Goal: Task Accomplishment & Management: Complete application form

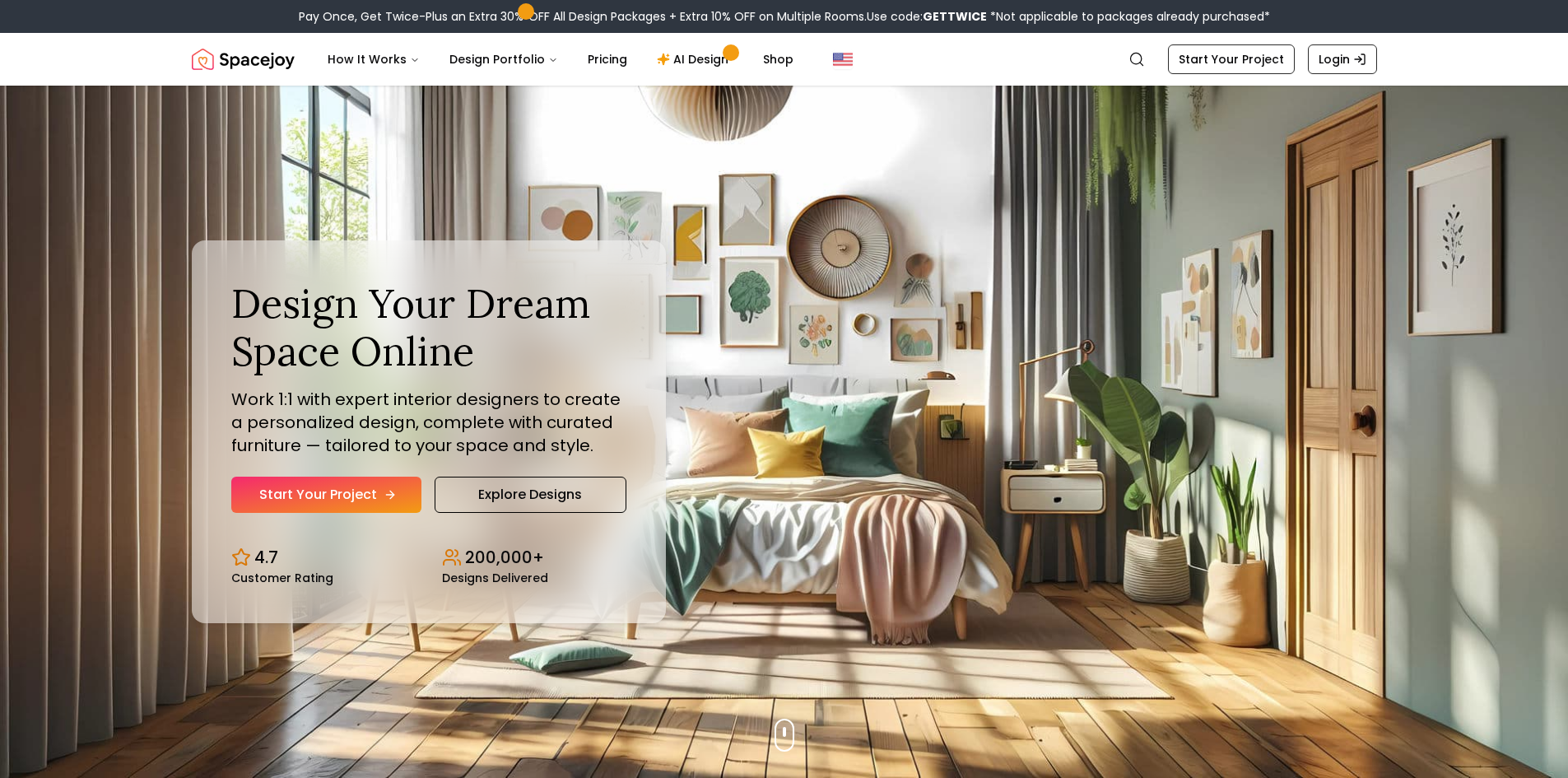
click at [346, 483] on link "Start Your Project" at bounding box center [325, 495] width 190 height 36
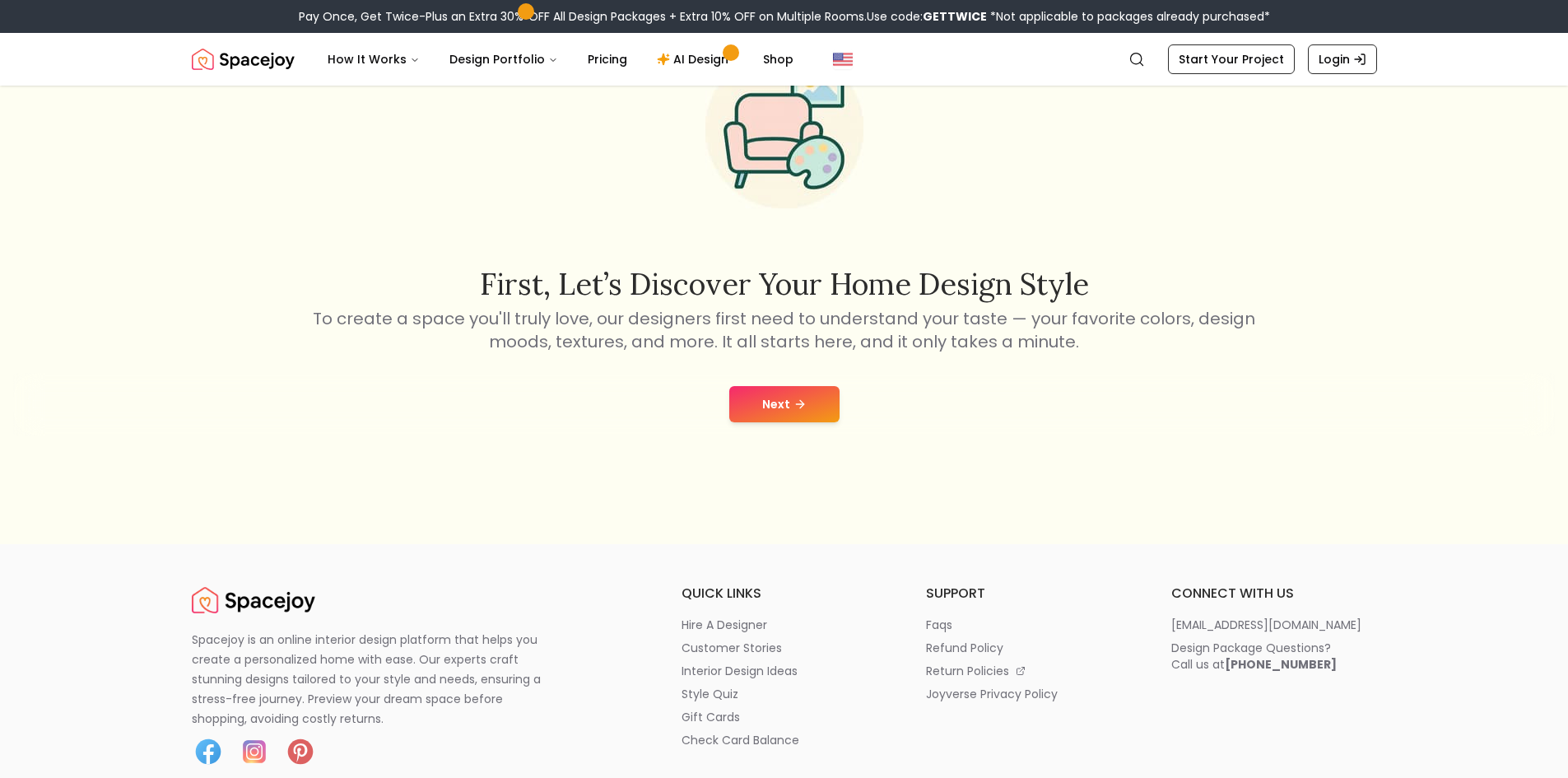
scroll to position [165, 0]
click at [798, 423] on div "Next" at bounding box center [783, 403] width 1541 height 63
click at [807, 404] on button "Next" at bounding box center [784, 404] width 110 height 36
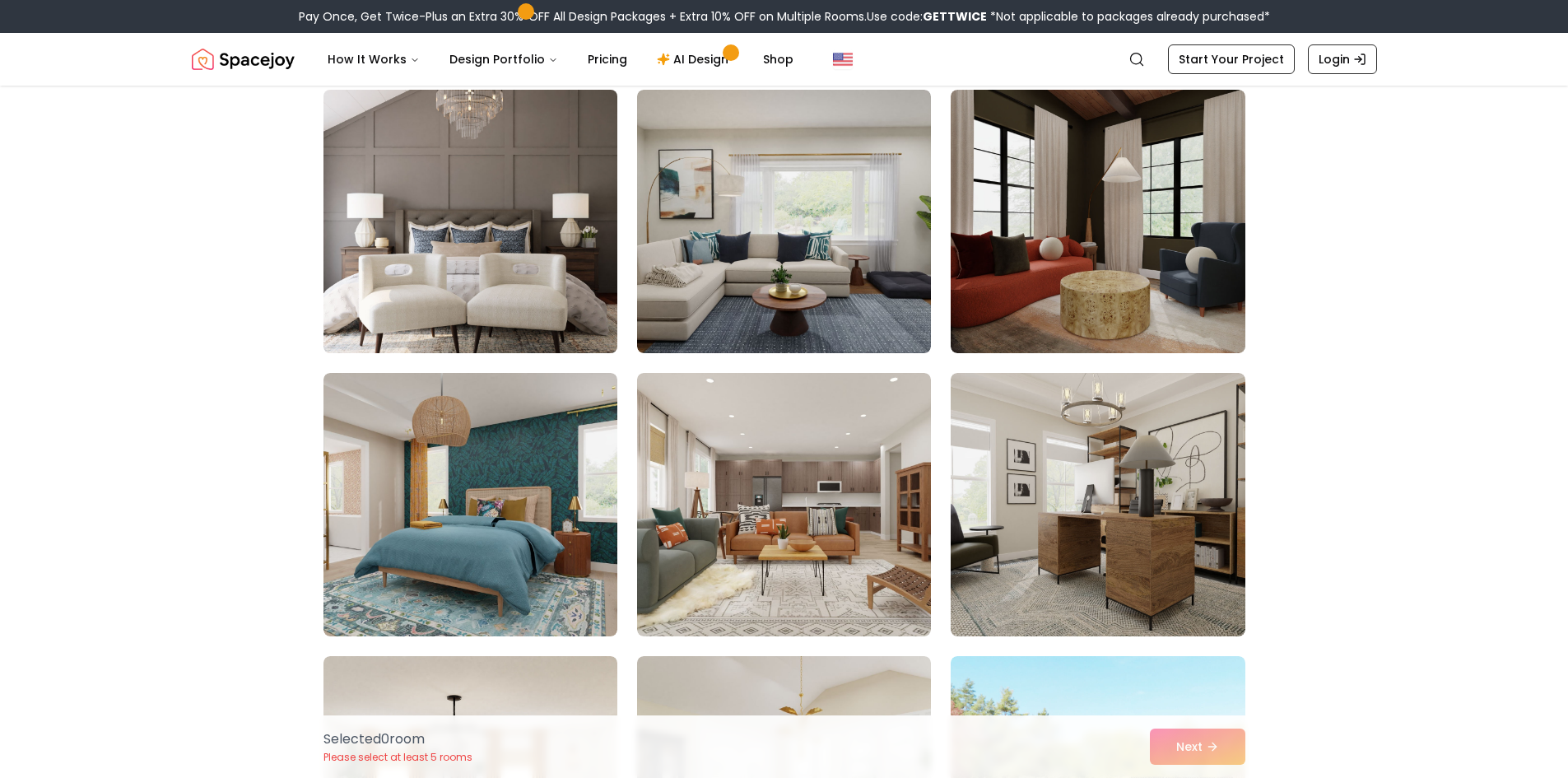
scroll to position [2140, 0]
